Goal: Information Seeking & Learning: Learn about a topic

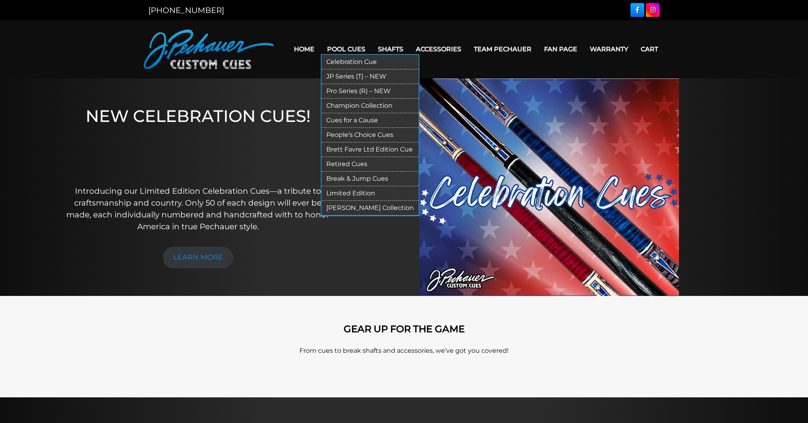
click at [328, 70] on link "JP Series (T) – NEW" at bounding box center [370, 76] width 97 height 15
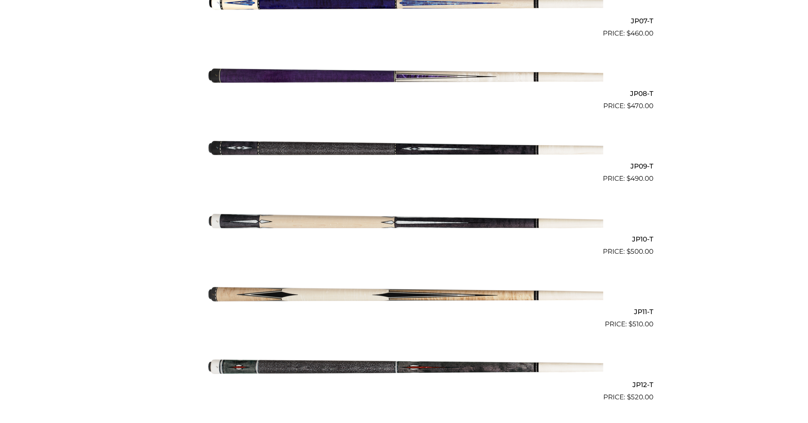
scroll to position [724, 0]
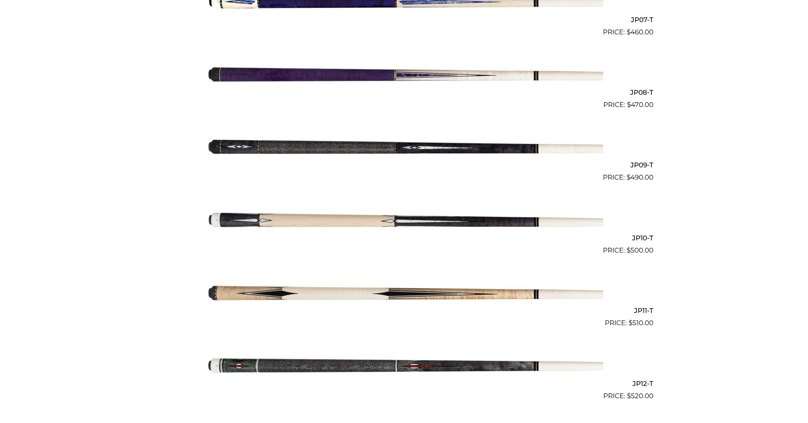
click at [343, 362] on img at bounding box center [404, 365] width 399 height 66
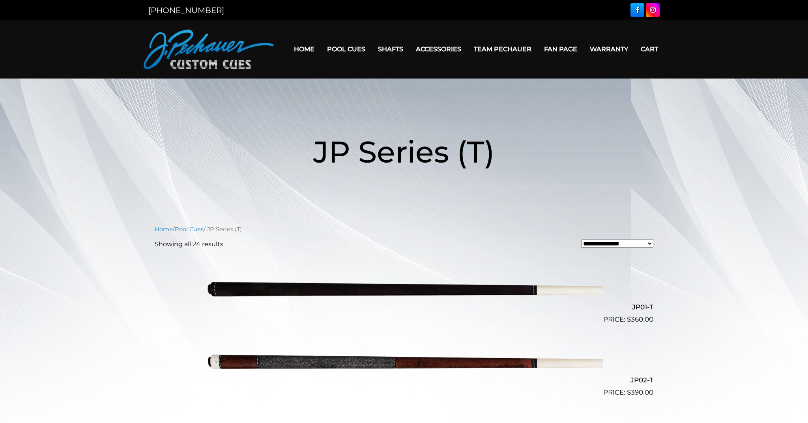
scroll to position [0, 0]
click at [561, 43] on link "Fan Page" at bounding box center [561, 49] width 46 height 20
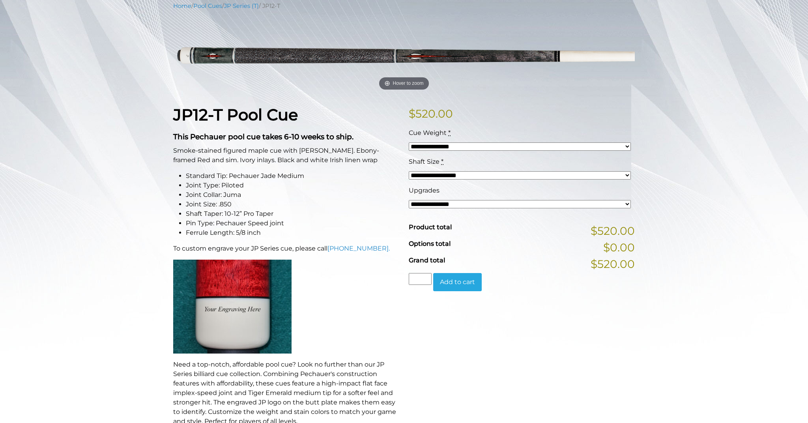
scroll to position [104, 0]
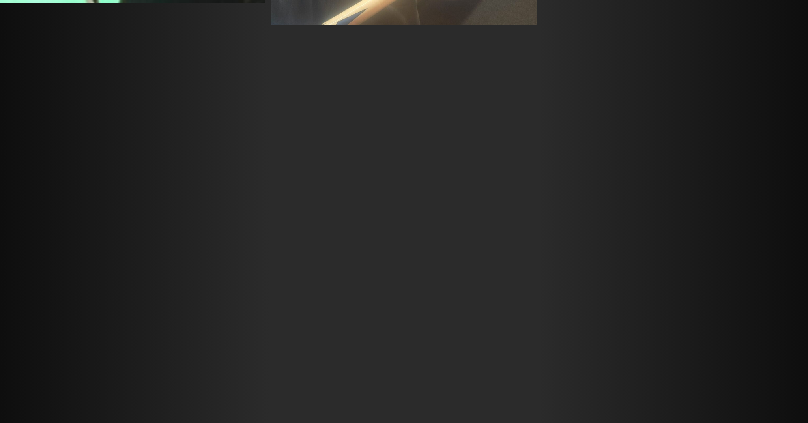
scroll to position [4204, 0]
